Goal: Navigation & Orientation: Find specific page/section

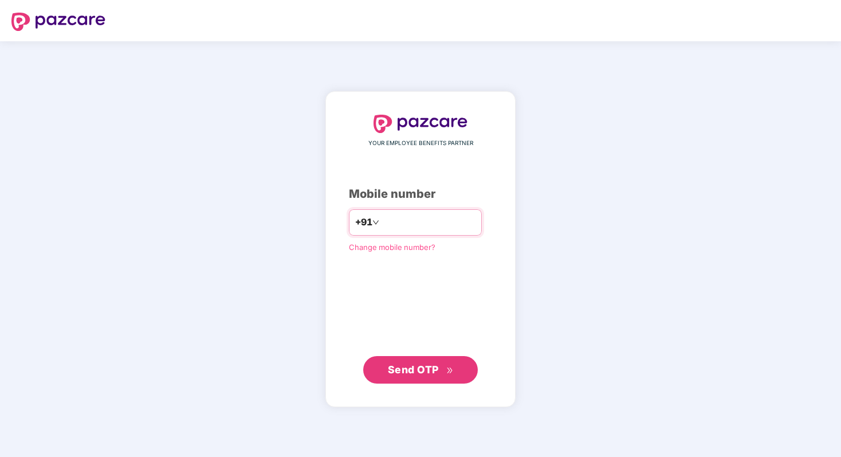
click at [399, 229] on input "number" at bounding box center [429, 222] width 94 height 18
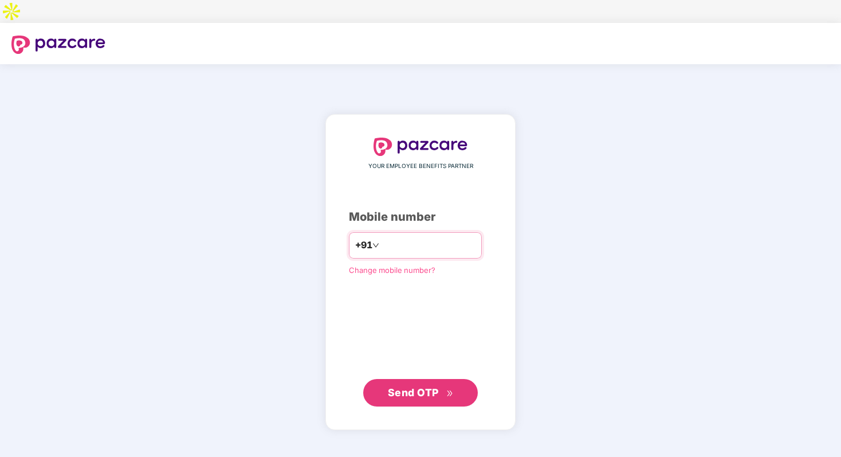
type input "**********"
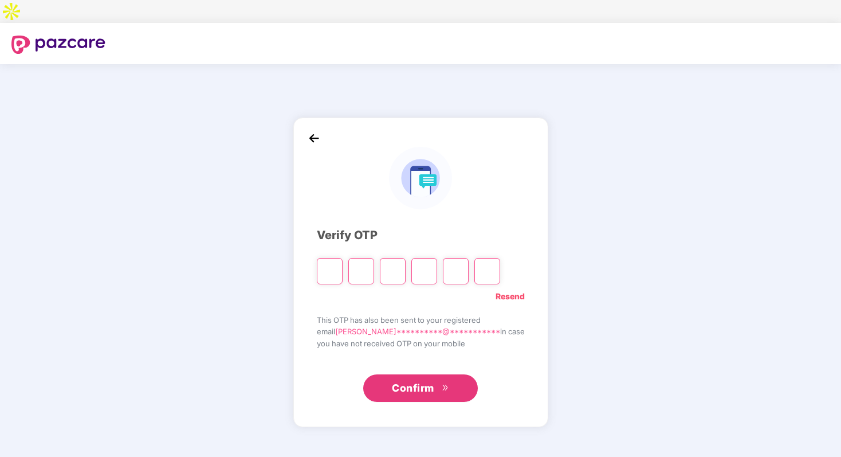
type input "*"
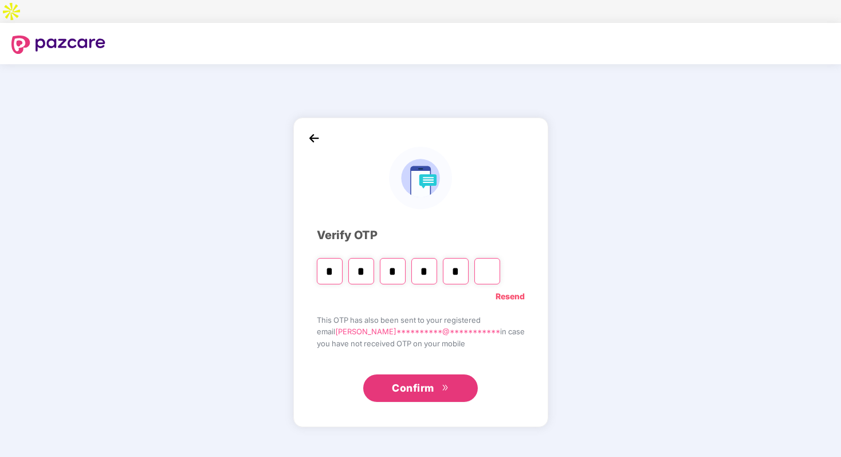
type input "*"
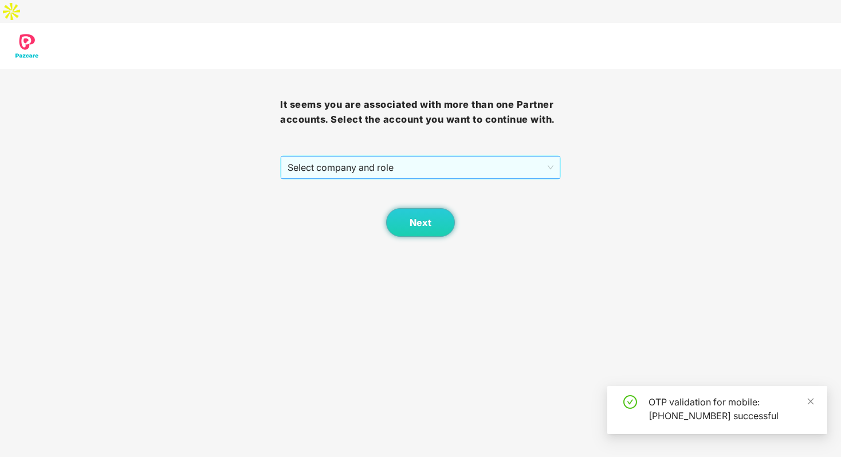
click at [398, 156] on span "Select company and role" at bounding box center [420, 167] width 265 height 22
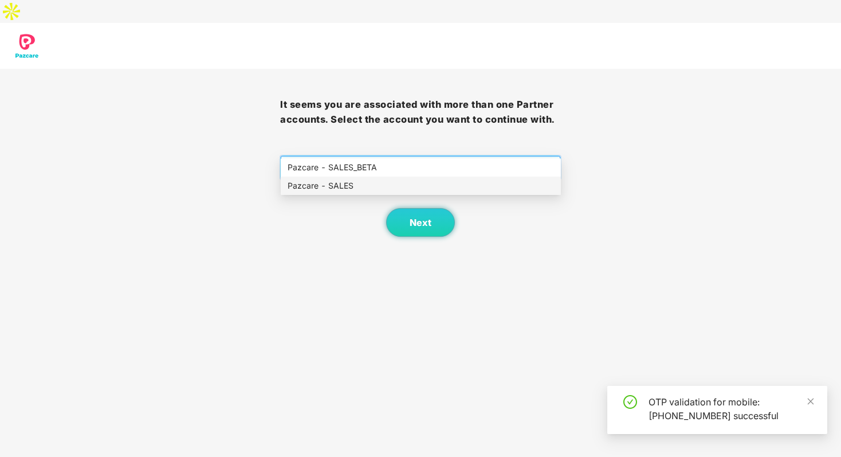
click at [401, 180] on div "Pazcare - SALES" at bounding box center [421, 185] width 266 height 13
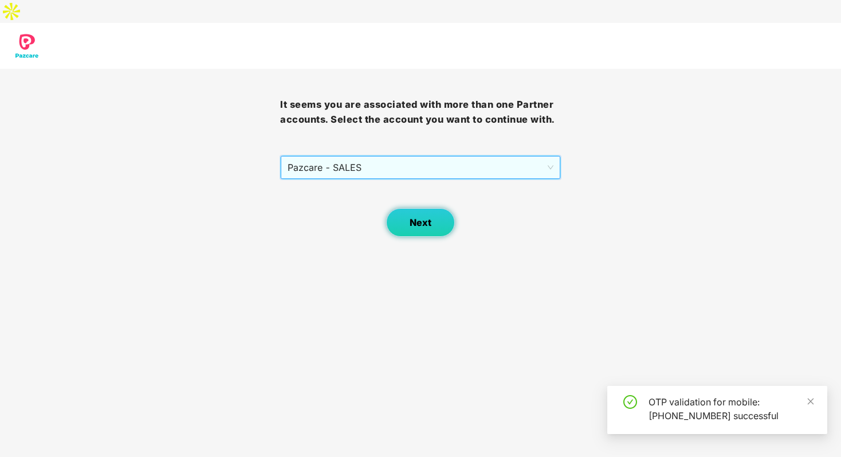
click at [448, 208] on button "Next" at bounding box center [420, 222] width 69 height 29
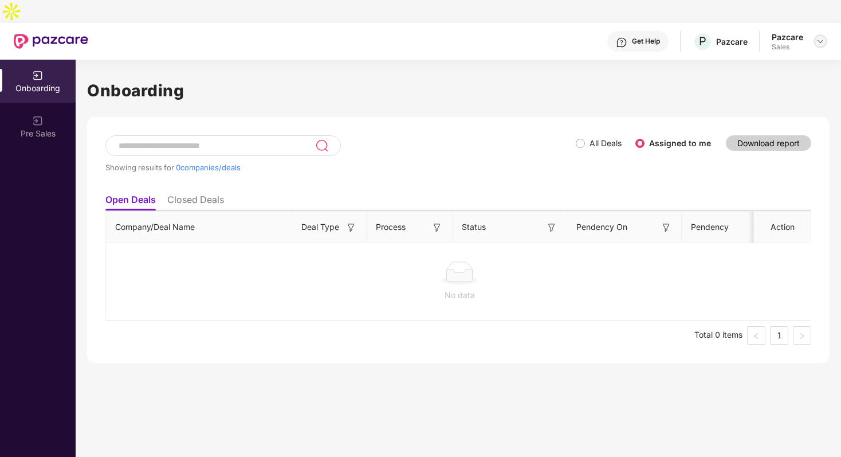
click at [822, 37] on img at bounding box center [820, 41] width 9 height 9
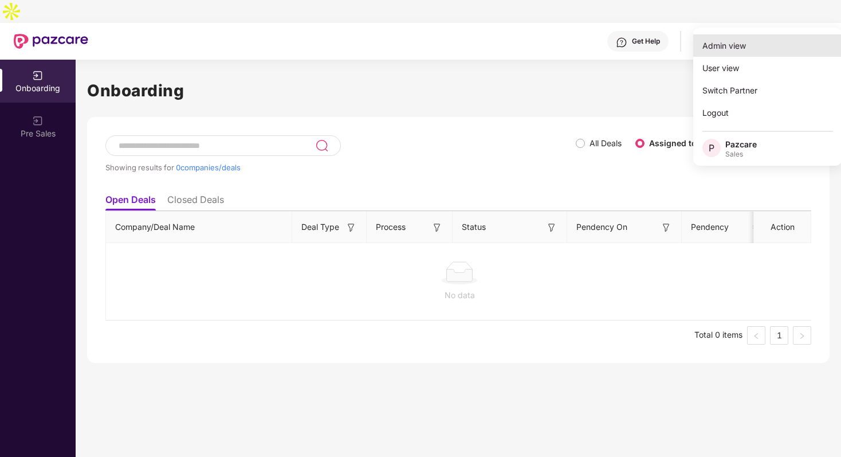
click at [793, 50] on div "Admin view" at bounding box center [767, 45] width 149 height 22
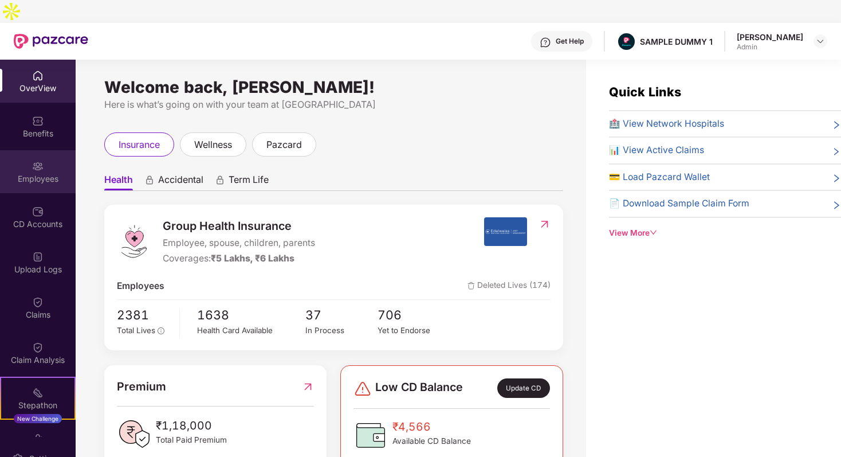
click at [56, 150] on div "Employees" at bounding box center [38, 171] width 76 height 43
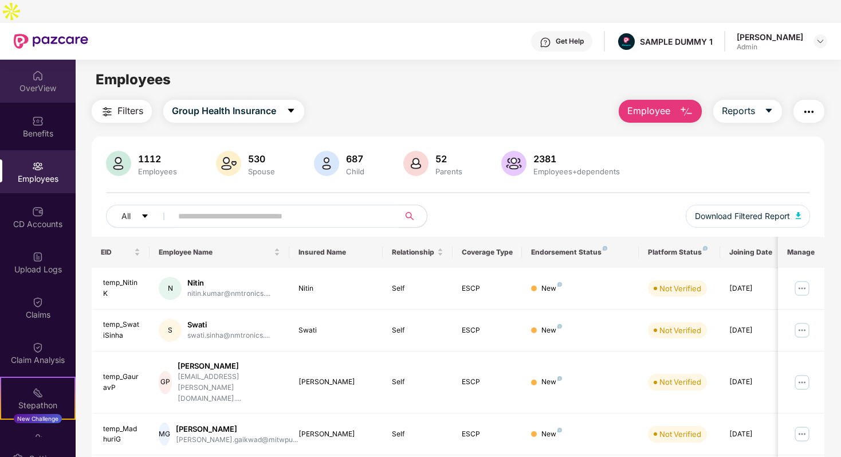
click at [50, 60] on div "OverView" at bounding box center [38, 81] width 76 height 43
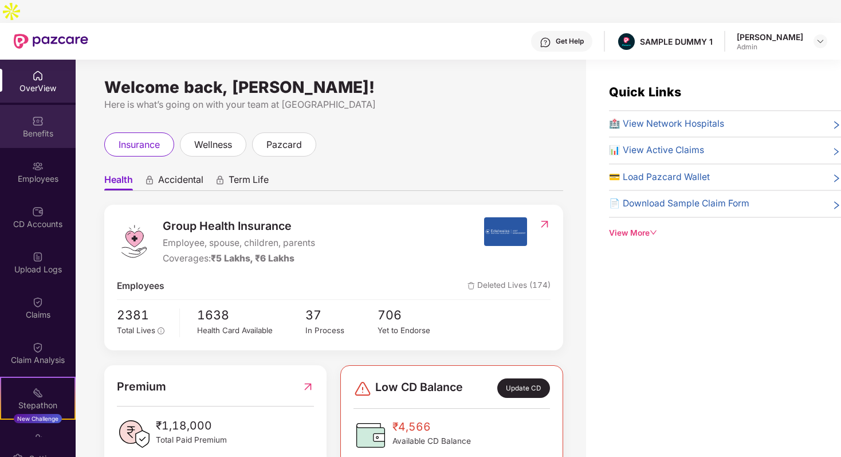
click at [32, 128] on div "Benefits" at bounding box center [38, 133] width 76 height 11
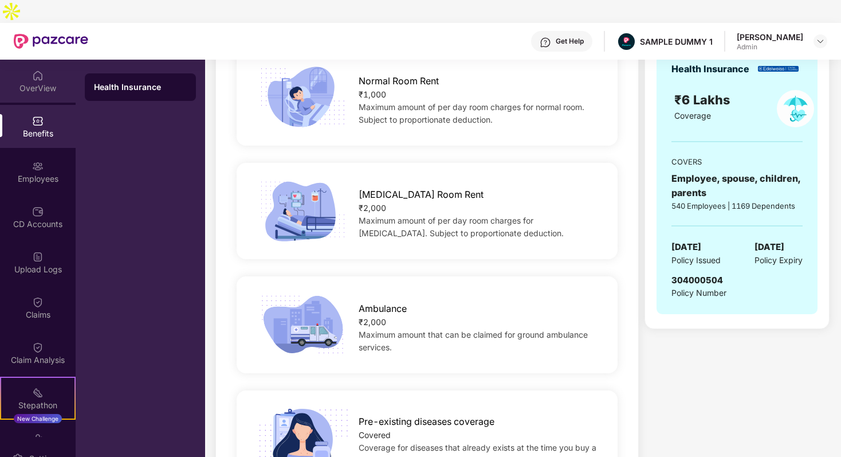
click at [57, 83] on div "OverView" at bounding box center [38, 88] width 76 height 11
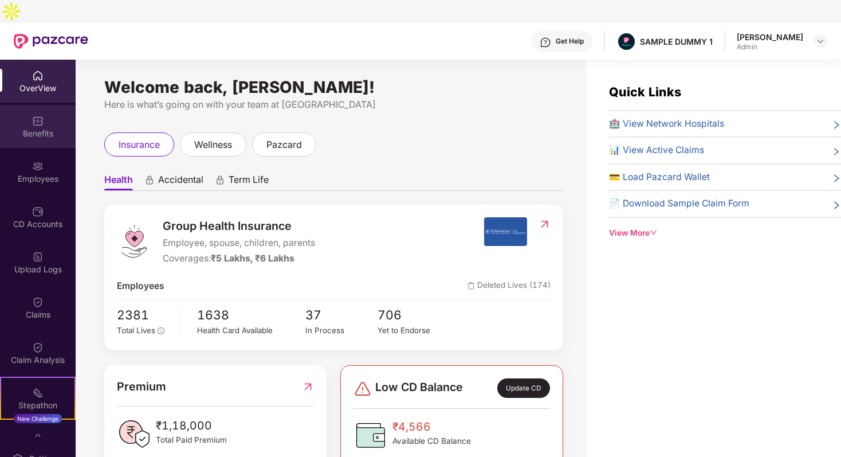
click at [19, 116] on div "Benefits" at bounding box center [38, 126] width 76 height 43
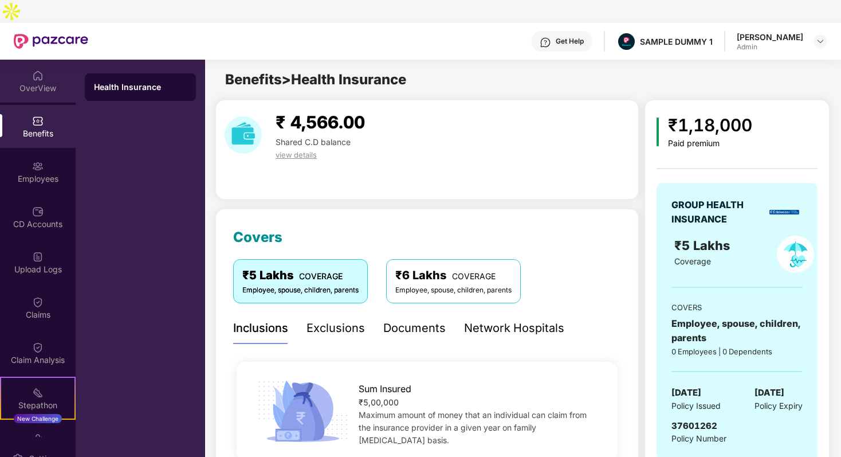
click at [45, 83] on div "OverView" at bounding box center [38, 88] width 76 height 11
